Goal: Communication & Community: Participate in discussion

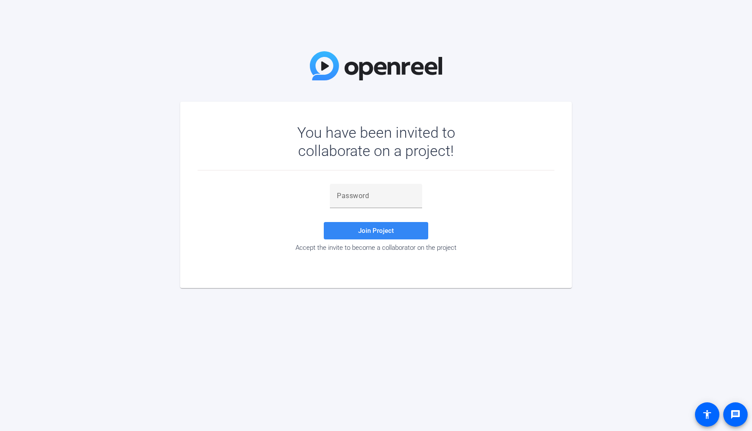
drag, startPoint x: 350, startPoint y: 196, endPoint x: 361, endPoint y: 233, distance: 38.7
click at [350, 196] on input "text" at bounding box center [376, 196] width 78 height 10
paste input "=YaW#!"
type input "=YaW#!"
click at [343, 232] on span at bounding box center [376, 230] width 104 height 21
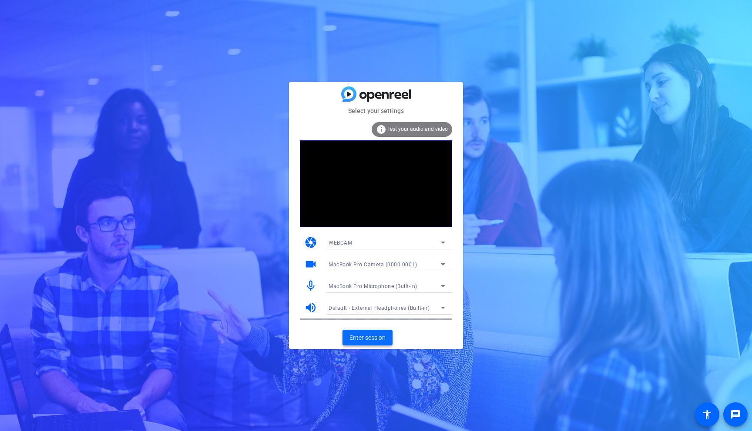
click at [372, 339] on span "Enter session" at bounding box center [367, 338] width 36 height 9
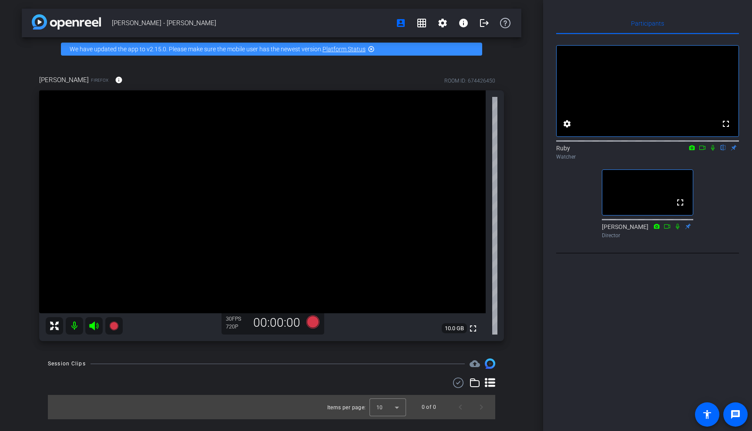
click at [714, 151] on icon at bounding box center [712, 148] width 7 height 6
click at [710, 151] on icon at bounding box center [712, 148] width 7 height 6
click at [712, 151] on icon at bounding box center [712, 148] width 7 height 6
click at [712, 151] on icon at bounding box center [712, 148] width 5 height 6
click at [712, 151] on icon at bounding box center [712, 148] width 3 height 6
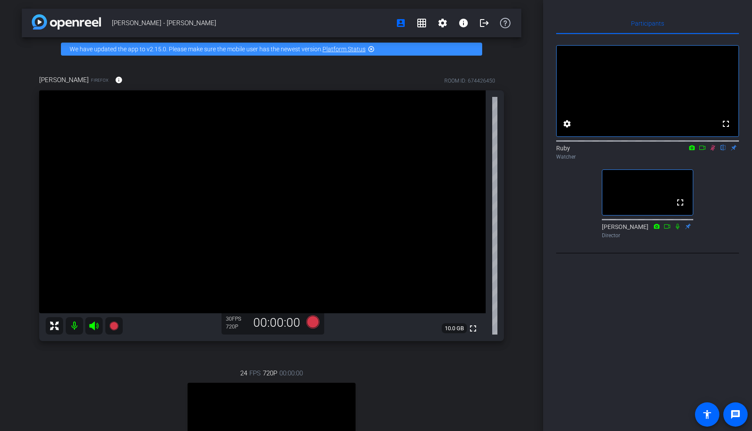
click at [713, 151] on icon at bounding box center [712, 148] width 5 height 6
click at [713, 151] on icon at bounding box center [712, 148] width 3 height 6
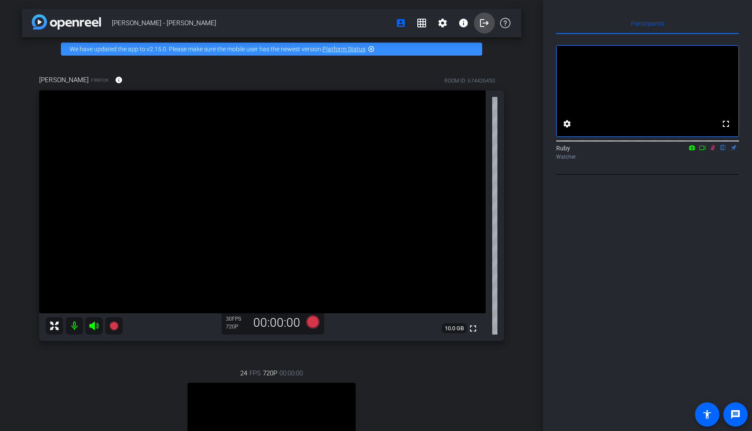
click at [481, 27] on mat-icon "logout" at bounding box center [484, 23] width 10 height 10
